Goal: Complete application form

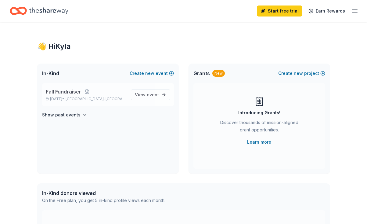
click at [120, 101] on p "[DATE] • [GEOGRAPHIC_DATA], [GEOGRAPHIC_DATA]" at bounding box center [86, 98] width 80 height 5
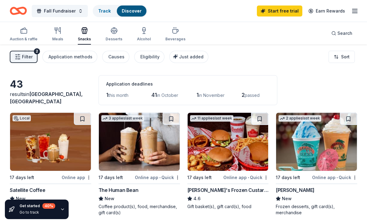
click at [351, 12] on icon "button" at bounding box center [354, 10] width 7 height 7
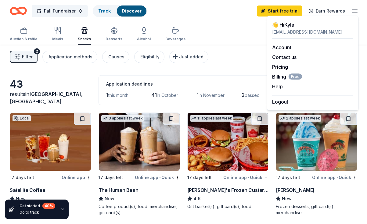
scroll to position [1, 0]
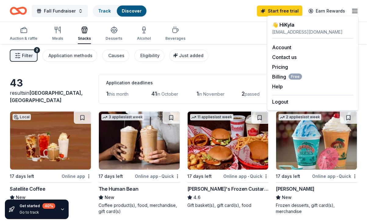
click at [229, 143] on img at bounding box center [228, 140] width 81 height 58
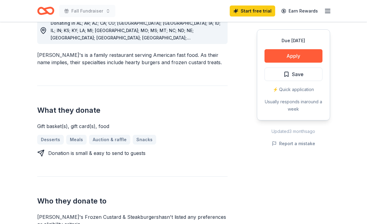
scroll to position [217, 0]
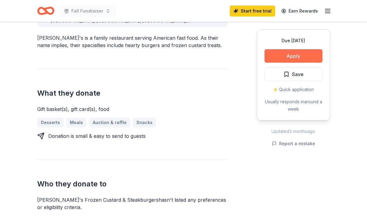
click at [296, 57] on button "Apply" at bounding box center [293, 55] width 58 height 13
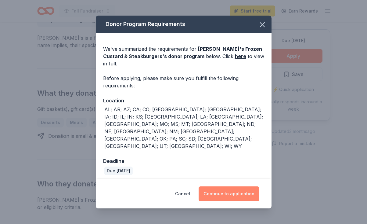
click at [224, 186] on button "Continue to application" at bounding box center [229, 193] width 61 height 15
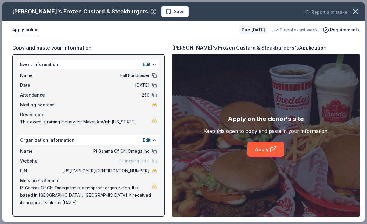
drag, startPoint x: 126, startPoint y: 170, endPoint x: 147, endPoint y: 168, distance: 21.4
click at [147, 168] on span "[US_EMPLOYER_IDENTIFICATION_NUMBER]" at bounding box center [105, 170] width 88 height 7
click at [149, 169] on div "EIN [US_EMPLOYER_IDENTIFICATION_NUMBER]" at bounding box center [88, 170] width 137 height 7
click at [148, 169] on div "EIN [US_EMPLOYER_IDENTIFICATION_NUMBER]" at bounding box center [88, 170] width 137 height 7
drag, startPoint x: 148, startPoint y: 169, endPoint x: 122, endPoint y: 168, distance: 26.5
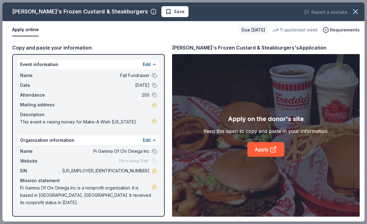
click at [122, 168] on span "[US_EMPLOYER_IDENTIFICATION_NUMBER]" at bounding box center [105, 170] width 88 height 7
drag, startPoint x: 125, startPoint y: 170, endPoint x: 150, endPoint y: 167, distance: 25.1
click at [152, 168] on div "EIN [US_EMPLOYER_IDENTIFICATION_NUMBER]" at bounding box center [88, 170] width 137 height 7
click at [143, 168] on span "[US_EMPLOYER_IDENTIFICATION_NUMBER]" at bounding box center [105, 170] width 88 height 7
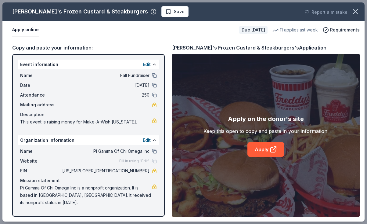
click at [144, 172] on span "[US_EMPLOYER_IDENTIFICATION_NUMBER]" at bounding box center [105, 170] width 88 height 7
